Goal: Task Accomplishment & Management: Use online tool/utility

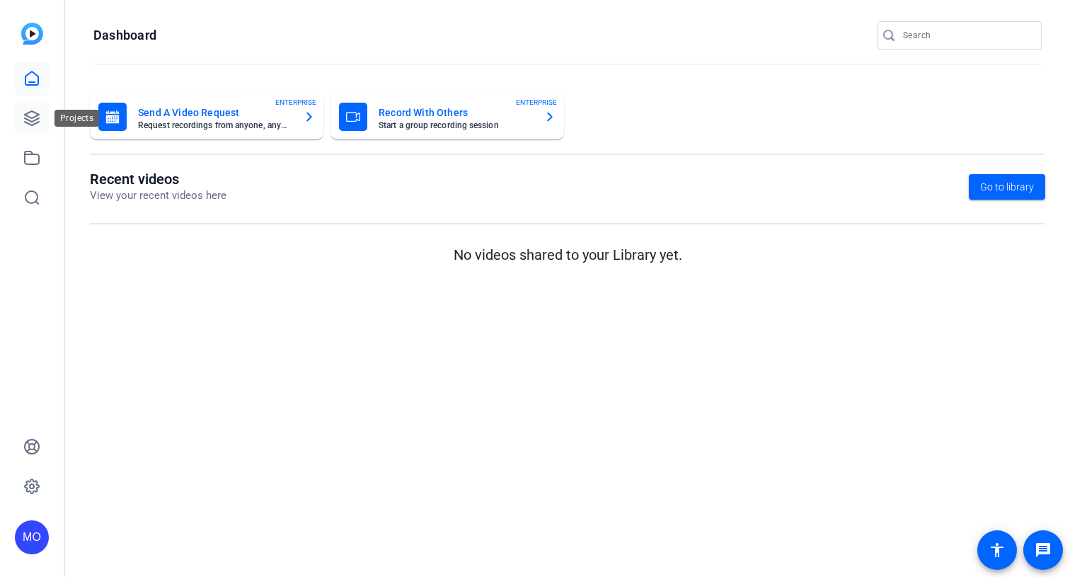
click at [30, 116] on icon at bounding box center [31, 118] width 17 height 17
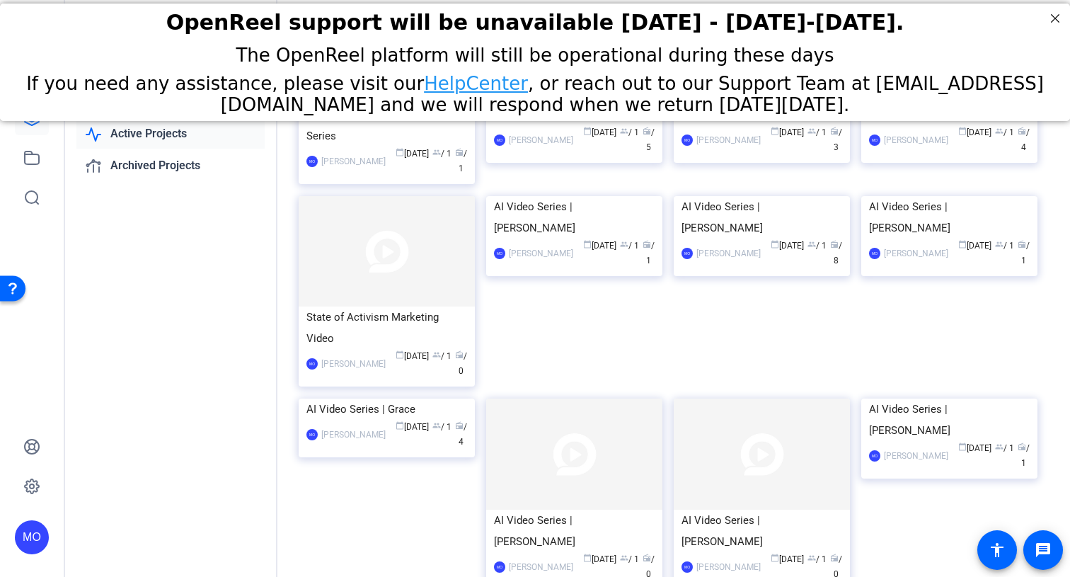
click at [322, 196] on div "[PERSON_NAME] - AI Video Series MO [PERSON_NAME] calendar_today [DATE] group / …" at bounding box center [393, 150] width 188 height 92
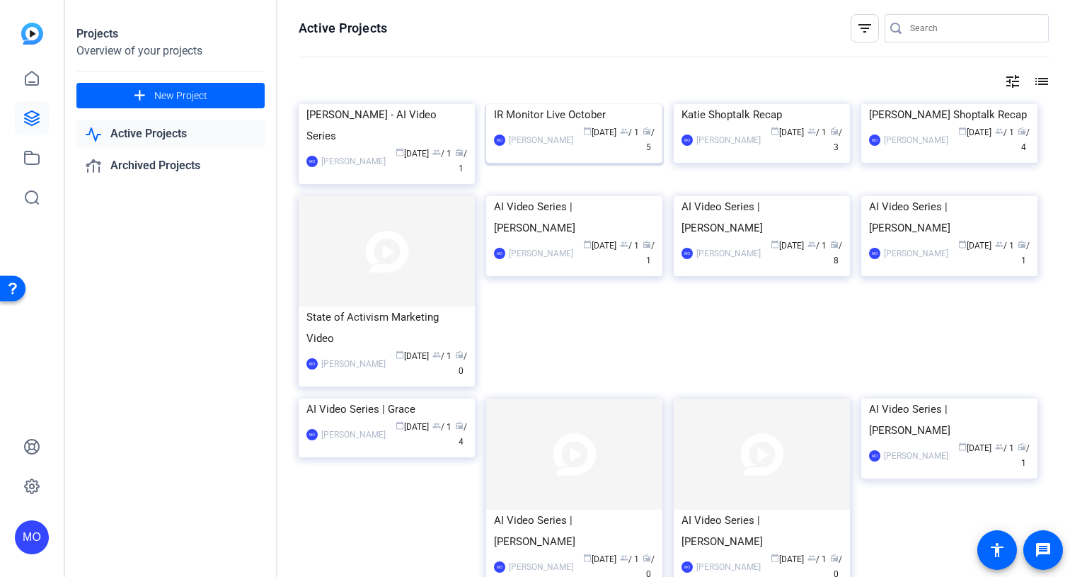
click at [559, 104] on img at bounding box center [574, 104] width 176 height 0
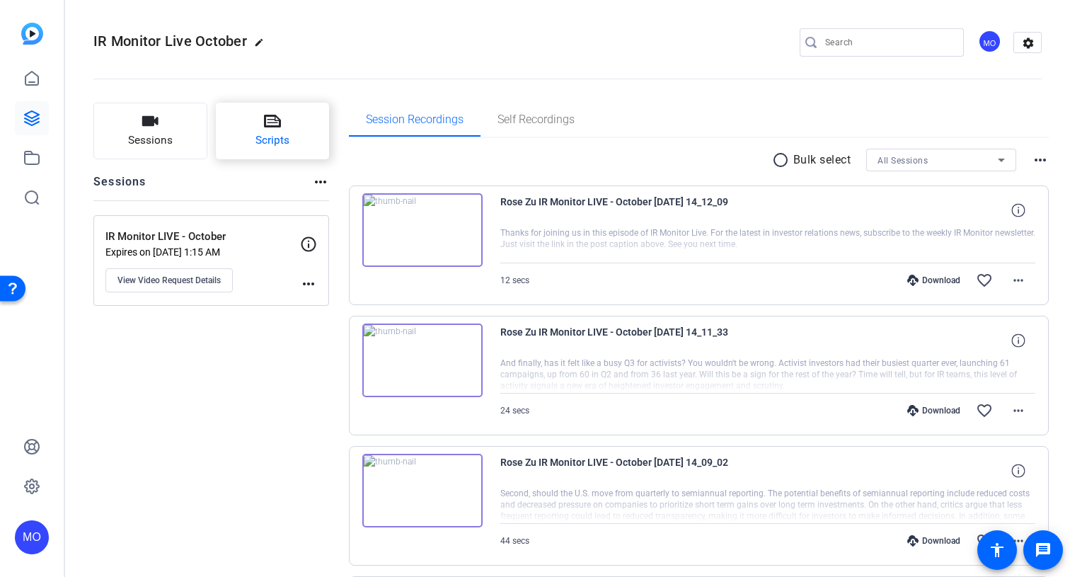
click at [290, 119] on button "Scripts" at bounding box center [273, 131] width 114 height 57
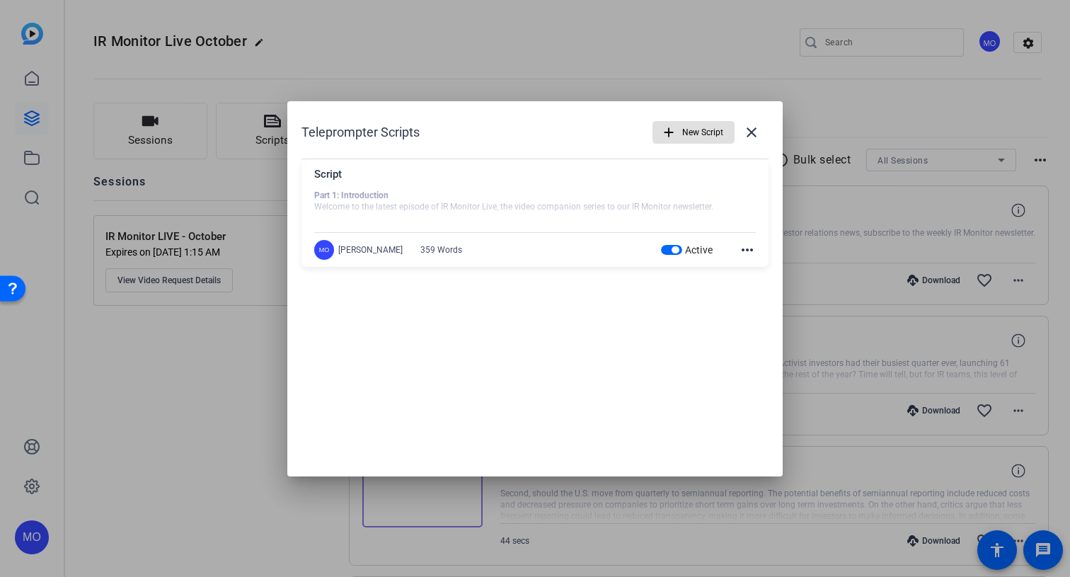
click at [745, 250] on mat-icon "more_horiz" at bounding box center [747, 249] width 17 height 17
click at [755, 270] on span "Edit" at bounding box center [778, 270] width 57 height 17
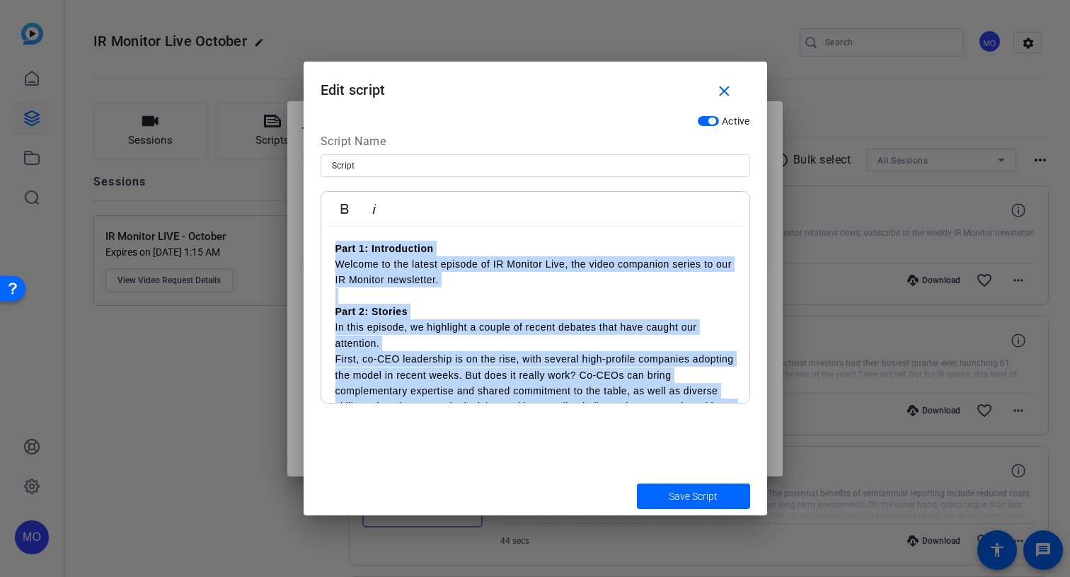
drag, startPoint x: 542, startPoint y: 381, endPoint x: 327, endPoint y: 241, distance: 256.8
click at [327, 241] on div "Part 1: Introduction Welcome to the latest episode of IR Monitor Live, the vide…" at bounding box center [535, 533] width 428 height 614
copy div "Part 1: Introduction Welcome to the latest episode of IR Monitor Live, the vide…"
